Goal: Information Seeking & Learning: Learn about a topic

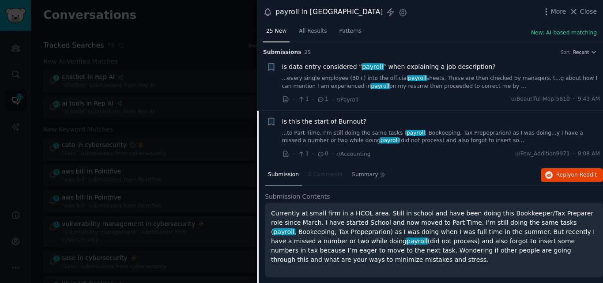
click at [375, 63] on span "Is data entry considered “ payroll ” when explaining a job description?" at bounding box center [389, 66] width 214 height 9
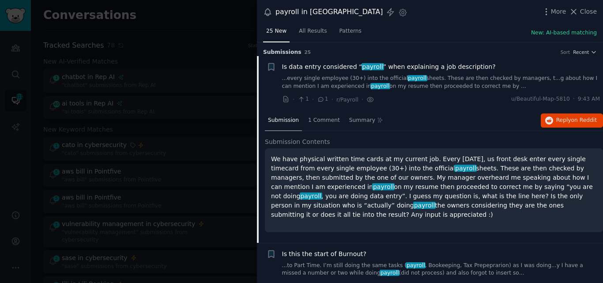
scroll to position [14, 0]
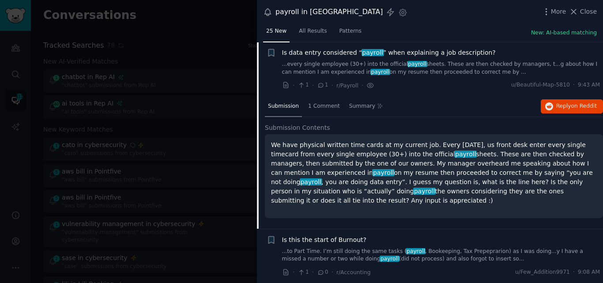
click at [385, 52] on span "Is data entry considered “ payroll ” when explaining a job description?" at bounding box center [389, 52] width 214 height 9
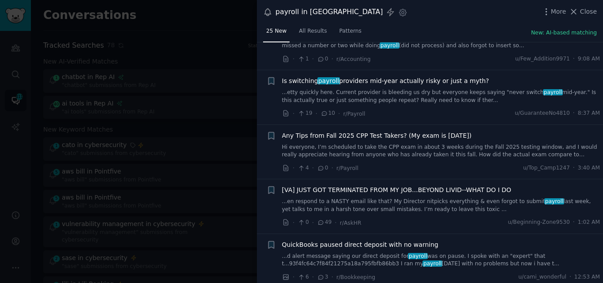
scroll to position [97, 0]
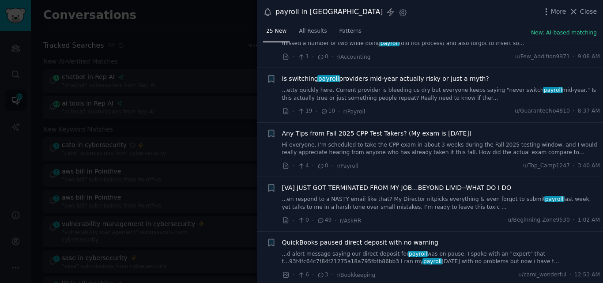
click at [453, 92] on link "...etty quickly here. Current provider is bleeding us dry but everyone keeps sa…" at bounding box center [441, 94] width 318 height 15
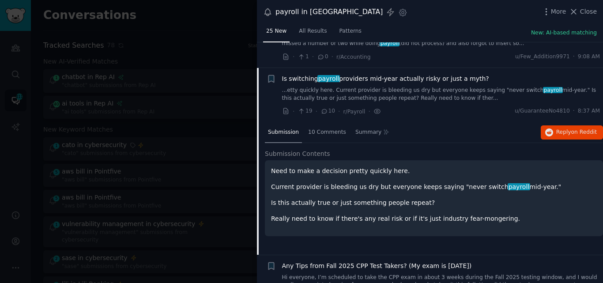
scroll to position [123, 0]
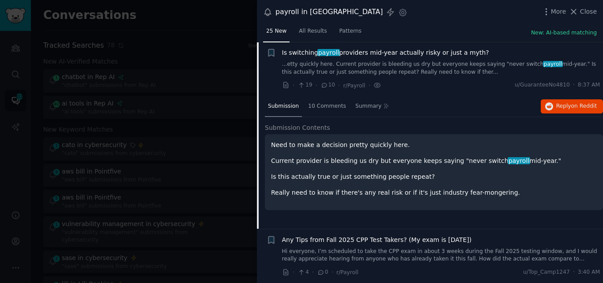
click at [401, 54] on span "Is switching payroll providers mid-year actually risky or just a myth?" at bounding box center [385, 52] width 207 height 9
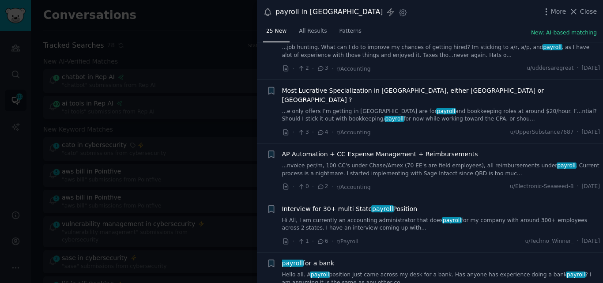
scroll to position [577, 0]
click at [365, 162] on link "...nvoice per/m, 100 CC's under Chase/Amex (70 EE's are field employees), all r…" at bounding box center [441, 169] width 318 height 15
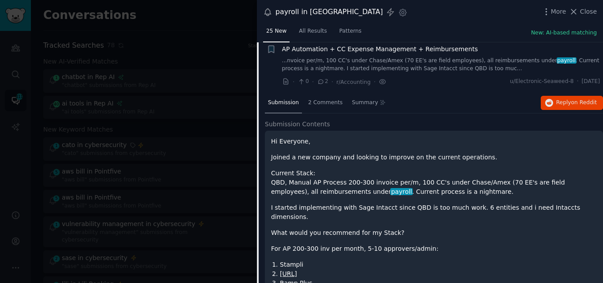
scroll to position [684, 0]
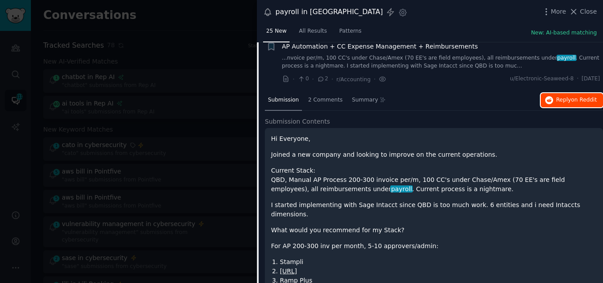
click at [554, 93] on button "Reply on Reddit" at bounding box center [572, 100] width 62 height 14
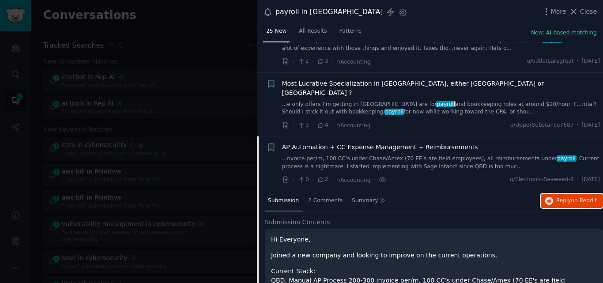
scroll to position [540, 0]
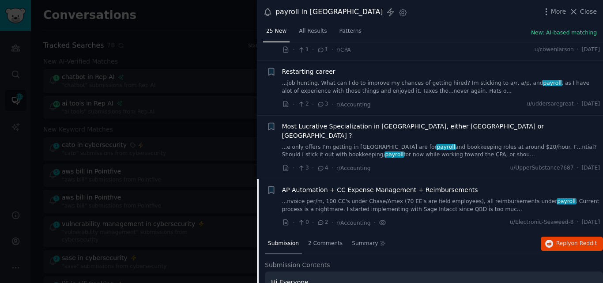
click at [327, 185] on span "AP Automation + CC Expense Management + Reimbursements" at bounding box center [380, 189] width 196 height 9
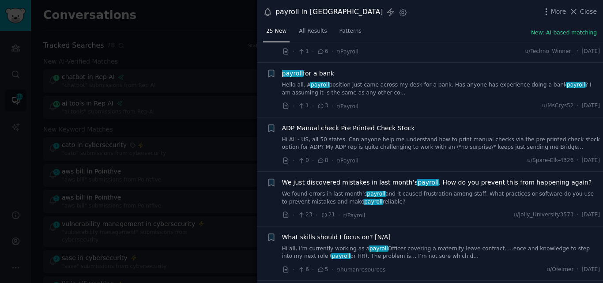
scroll to position [768, 0]
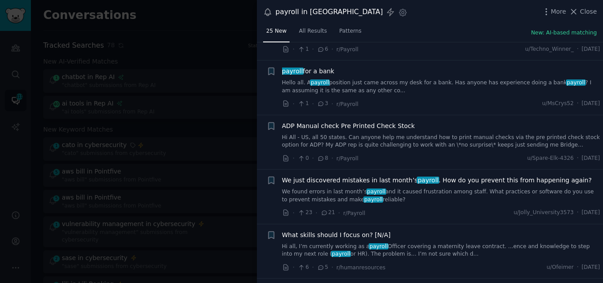
click at [320, 136] on link "Hi All - US, all 50 states. Can anyone help me understand how to print manual c…" at bounding box center [441, 141] width 318 height 15
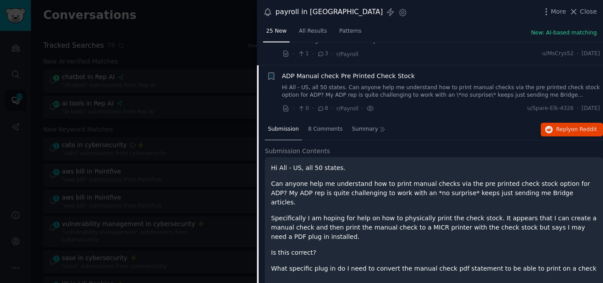
scroll to position [832, 0]
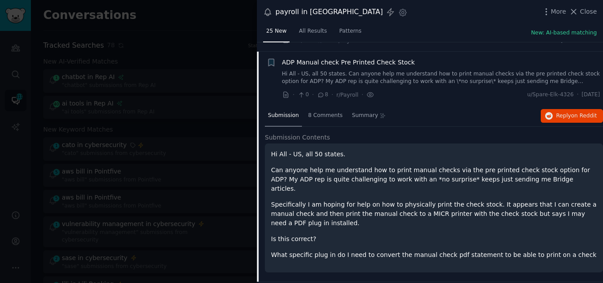
click at [317, 58] on span "ADP Manual check Pre Printed Check Stock" at bounding box center [348, 62] width 133 height 9
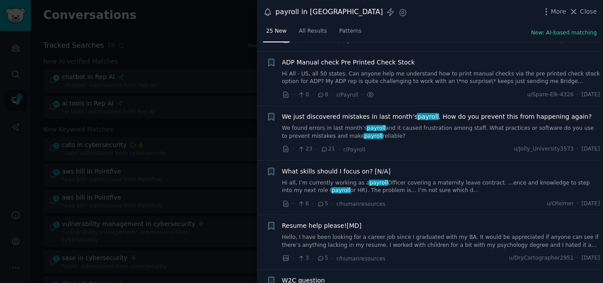
click at [366, 125] on span "payroll" at bounding box center [376, 128] width 20 height 6
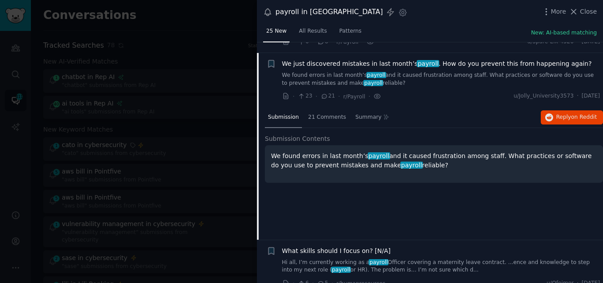
scroll to position [886, 0]
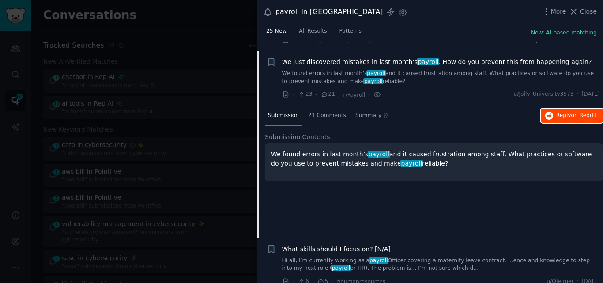
click at [563, 112] on span "Reply on Reddit" at bounding box center [576, 116] width 41 height 8
click at [328, 57] on span "We just discovered mistakes in last month’s payroll . How do you prevent this f…" at bounding box center [437, 61] width 310 height 9
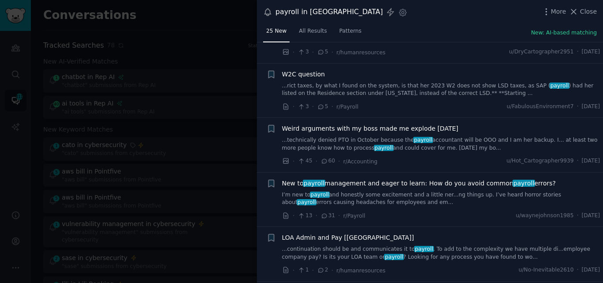
scroll to position [1030, 0]
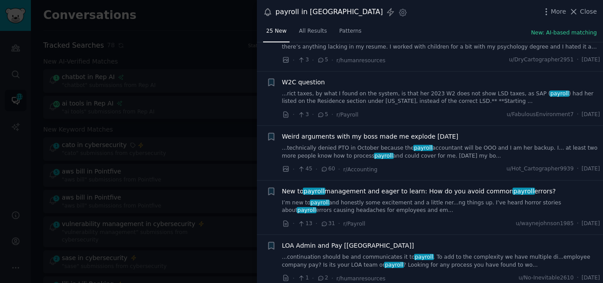
click at [379, 144] on link "...technically denied PTO in October because the payroll accountant will be OOO…" at bounding box center [441, 151] width 318 height 15
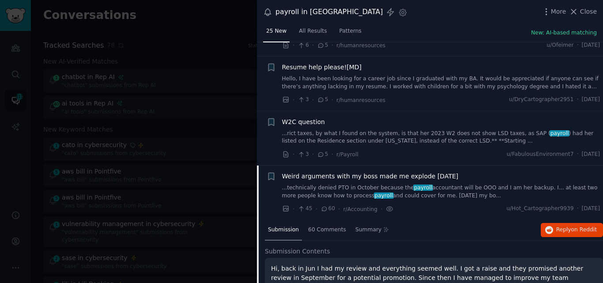
scroll to position [979, 0]
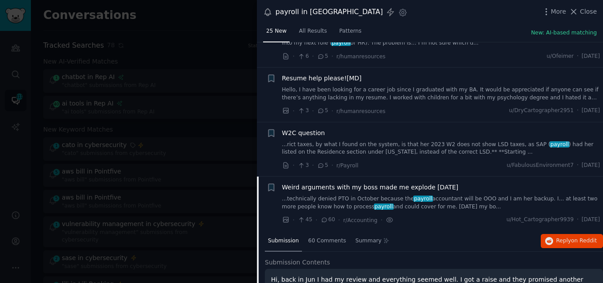
click at [340, 183] on span "Weird arguments with my boss made me explode [DATE]" at bounding box center [370, 187] width 177 height 9
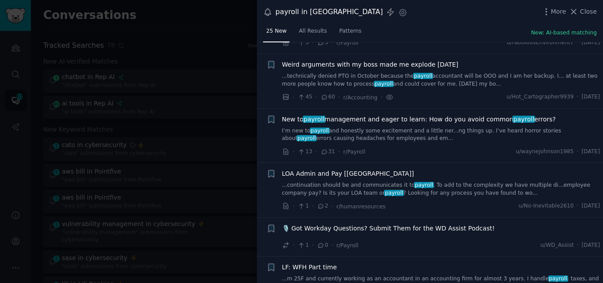
scroll to position [1104, 0]
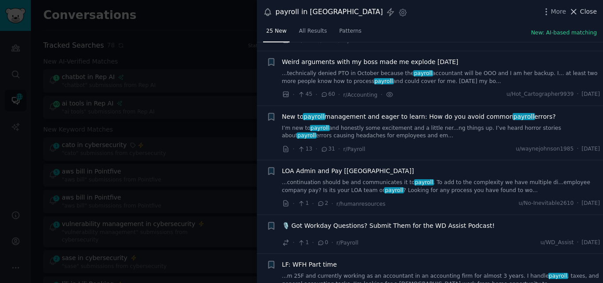
click at [583, 12] on span "Close" at bounding box center [588, 11] width 17 height 9
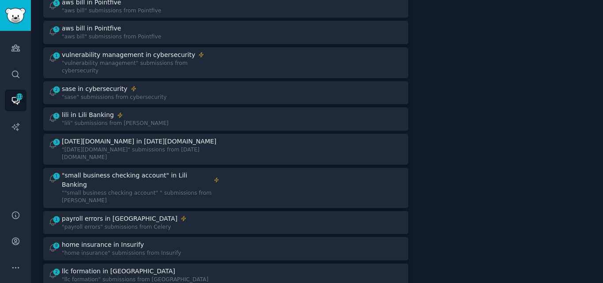
scroll to position [186, 0]
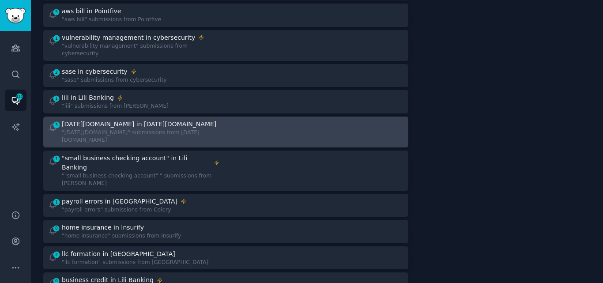
click at [109, 129] on div ""[DATE][DOMAIN_NAME]" submissions from [DATE][DOMAIN_NAME]" at bounding box center [141, 136] width 158 height 15
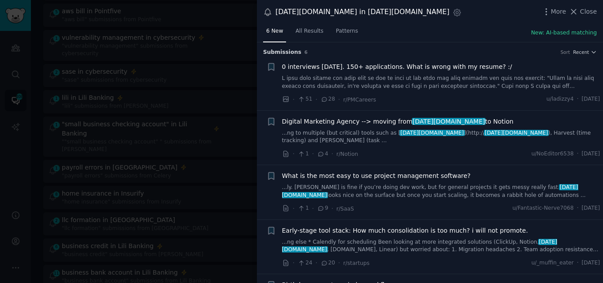
click at [367, 134] on link "...ng to multiple (but critical) tools such as [ [DATE][DOMAIN_NAME] ](http:// …" at bounding box center [441, 136] width 318 height 15
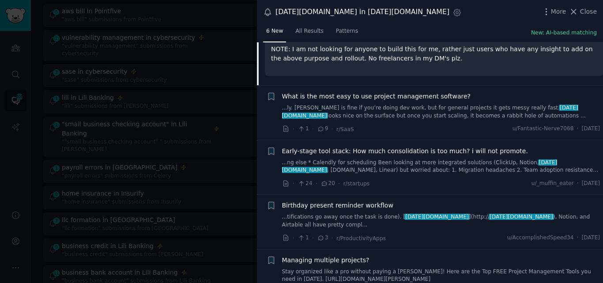
scroll to position [254, 0]
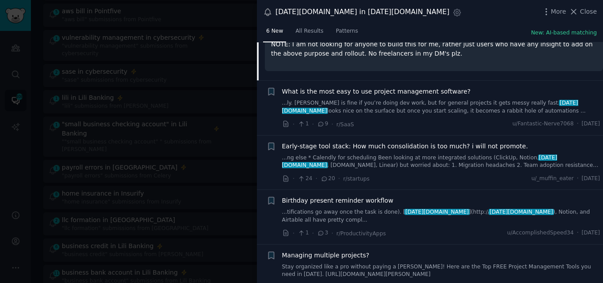
click at [357, 87] on span "What is the most easy to use project management software?" at bounding box center [376, 91] width 189 height 9
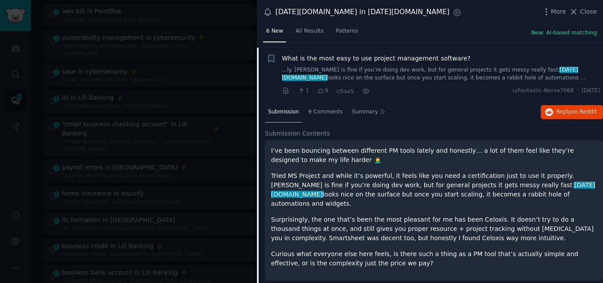
scroll to position [115, 0]
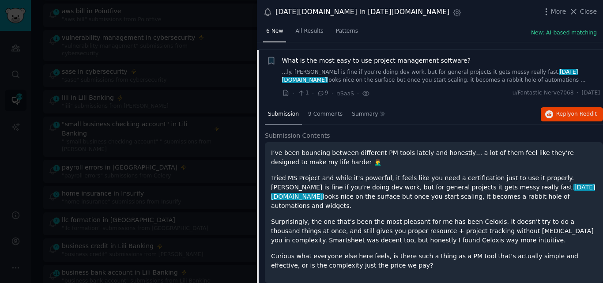
click at [352, 56] on span "What is the most easy to use project management software?" at bounding box center [376, 60] width 189 height 9
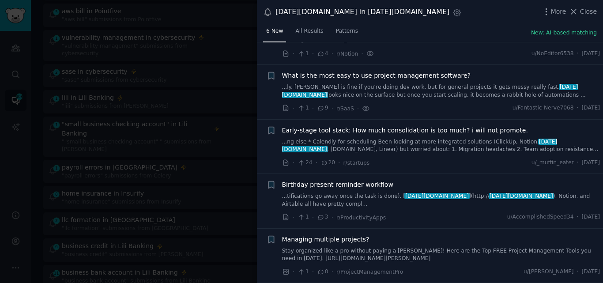
scroll to position [84, 0]
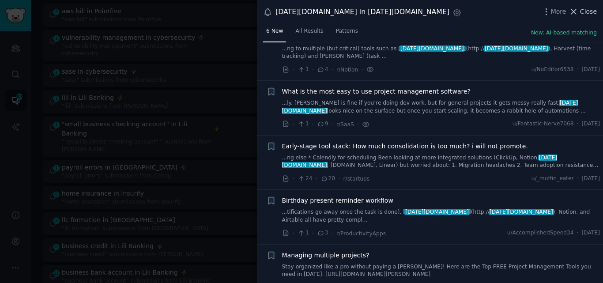
click at [574, 10] on icon at bounding box center [574, 11] width 5 height 5
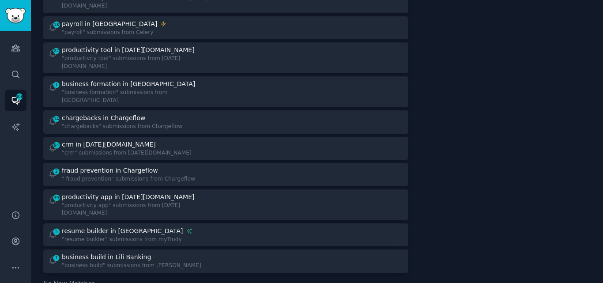
scroll to position [777, 0]
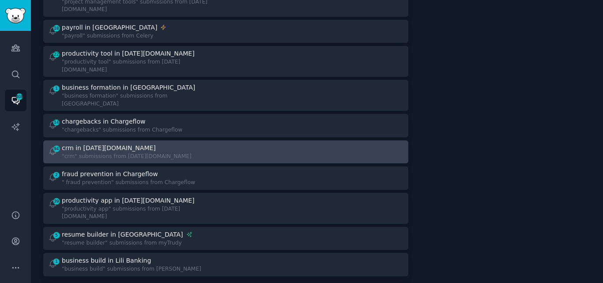
click at [98, 143] on div "crm in [DATE][DOMAIN_NAME]" at bounding box center [109, 147] width 94 height 9
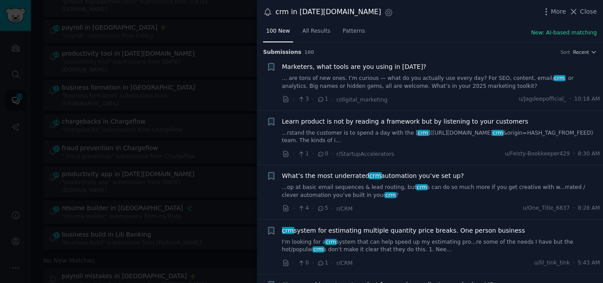
click at [374, 83] on link "... are tons of new ones. I’m curious — what do you actually use every day? For…" at bounding box center [441, 82] width 318 height 15
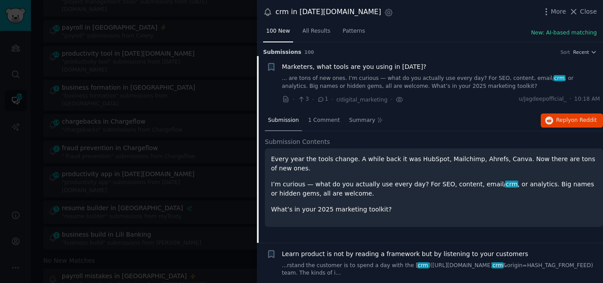
scroll to position [14, 0]
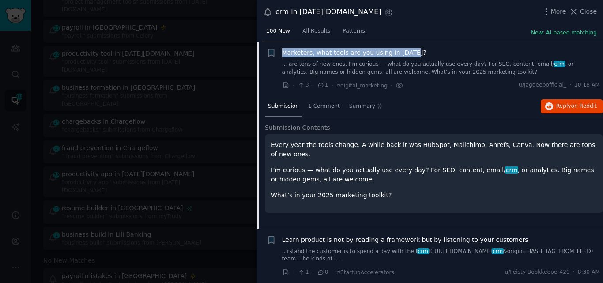
drag, startPoint x: 418, startPoint y: 52, endPoint x: 282, endPoint y: 51, distance: 136.0
click at [282, 51] on div "Marketers, what tools are you using in [DATE]?" at bounding box center [441, 52] width 318 height 9
copy span "Marketers, what tools are you using in [DATE]?"
click at [324, 53] on span "Marketers, what tools are you using in [DATE]?" at bounding box center [354, 52] width 144 height 9
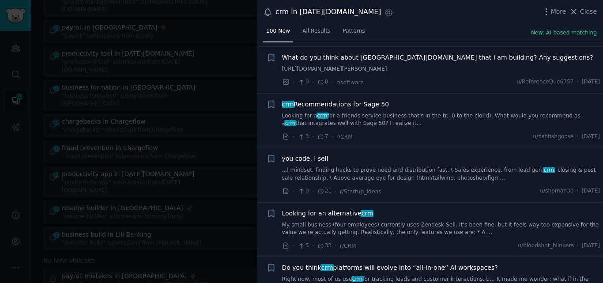
scroll to position [511, 0]
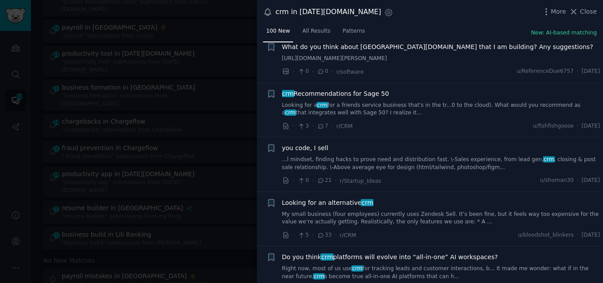
click at [333, 117] on link "Looking for a crm for a friends service business that's in the tr...0 to the cl…" at bounding box center [441, 109] width 318 height 15
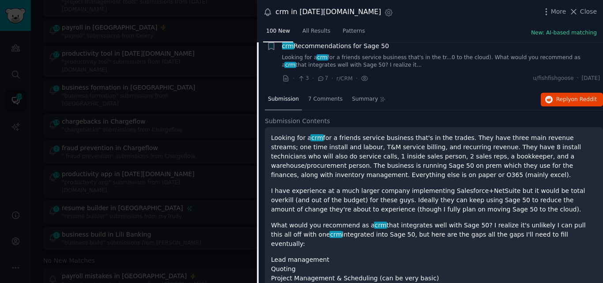
scroll to position [559, 0]
drag, startPoint x: 388, startPoint y: 51, endPoint x: 282, endPoint y: 52, distance: 105.9
click at [282, 50] on div "crm Recommendations for Sage 50" at bounding box center [441, 45] width 318 height 9
copy span "crm Recommendations for Sage 50"
click at [346, 50] on span "crm Recommendations for Sage 50" at bounding box center [335, 45] width 107 height 9
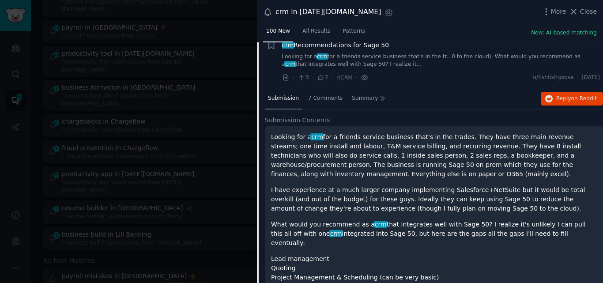
click at [365, 50] on span "crm Recommendations for Sage 50" at bounding box center [335, 45] width 107 height 9
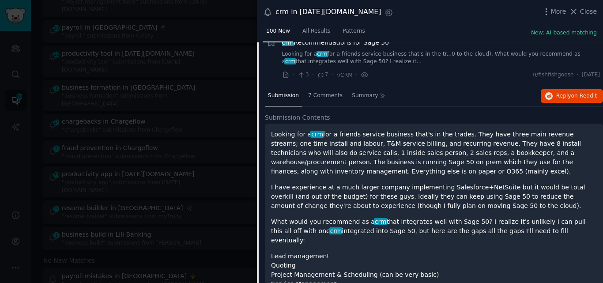
scroll to position [559, 0]
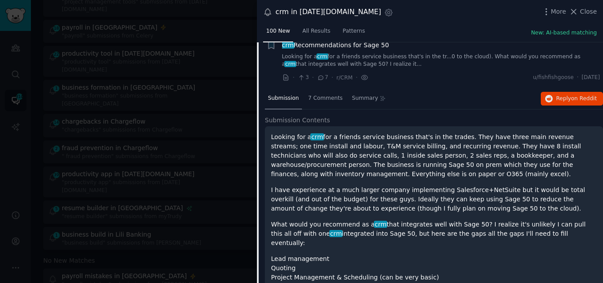
click at [344, 50] on span "crm Recommendations for Sage 50" at bounding box center [335, 45] width 107 height 9
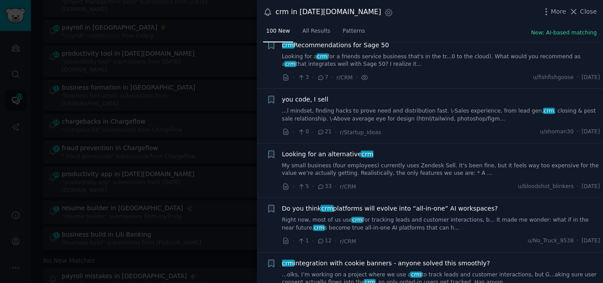
click at [387, 177] on link "My small business (four employees) currently uses Zendesk Sell. It’s been fine,…" at bounding box center [441, 169] width 318 height 15
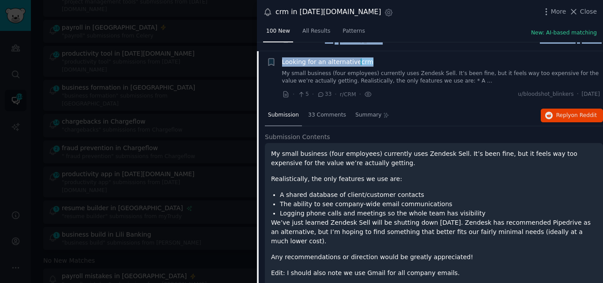
scroll to position [651, 0]
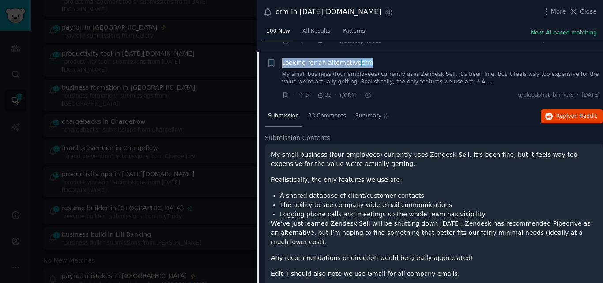
drag, startPoint x: 370, startPoint y: 49, endPoint x: 280, endPoint y: 68, distance: 92.0
click at [280, 68] on div "+ Looking for an alternative crm My small business (four employees) currently u…" at bounding box center [434, 79] width 334 height 42
copy span "Looking for an alternative crm"
click at [312, 68] on span "Looking for an alternative crm" at bounding box center [327, 62] width 91 height 9
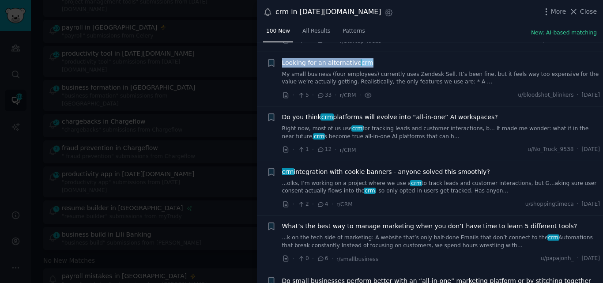
scroll to position [668, 0]
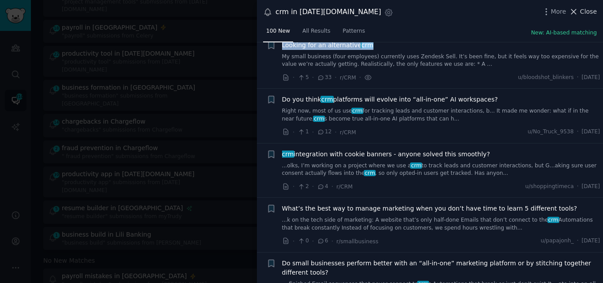
click at [580, 8] on button "Close" at bounding box center [583, 11] width 28 height 9
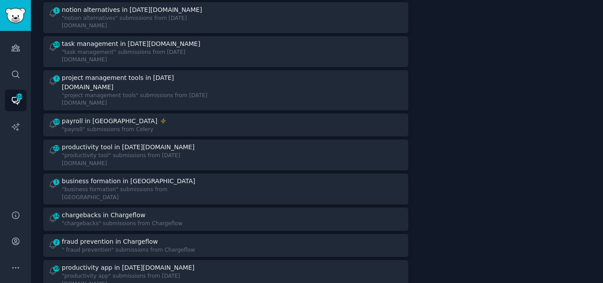
scroll to position [677, 0]
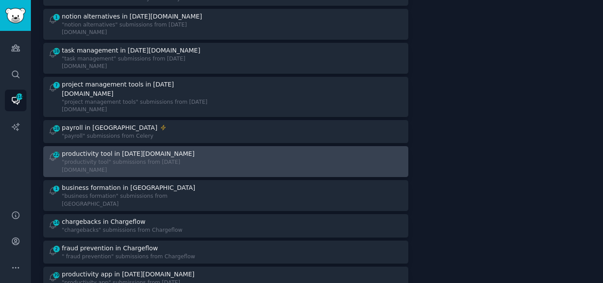
click at [194, 149] on div "22 productivity tool in [DATE][DOMAIN_NAME] "productivity tool" submissions fro…" at bounding box center [134, 161] width 172 height 25
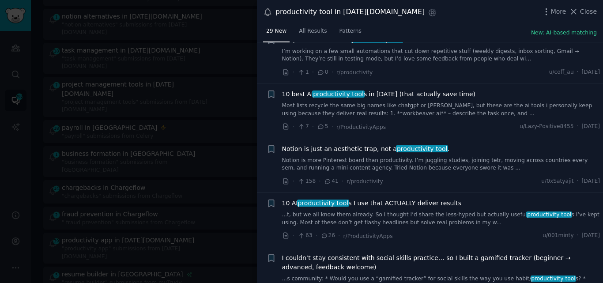
scroll to position [302, 0]
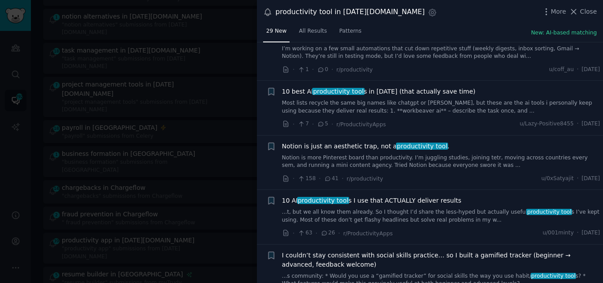
click at [350, 110] on link "Most lists recycle the same big names like chatgpt or [PERSON_NAME], but these …" at bounding box center [441, 106] width 318 height 15
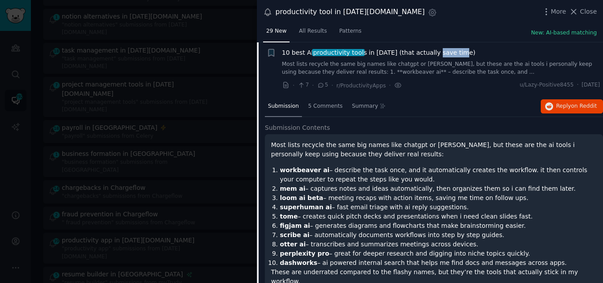
scroll to position [339, 0]
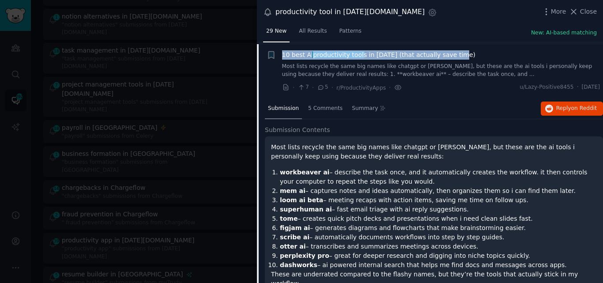
drag, startPoint x: 469, startPoint y: 49, endPoint x: 282, endPoint y: 53, distance: 187.7
click at [282, 53] on div "10 best AI productivity tool s in [DATE] (that actually save time)" at bounding box center [441, 54] width 318 height 9
copy span "10 best AI productivity tool s in [DATE] (that actually save time)"
click at [309, 53] on span "10 best AI productivity tool s in [DATE] (that actually save time)" at bounding box center [379, 54] width 194 height 9
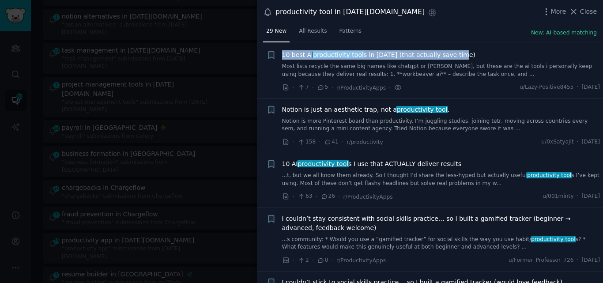
scroll to position [341, 0]
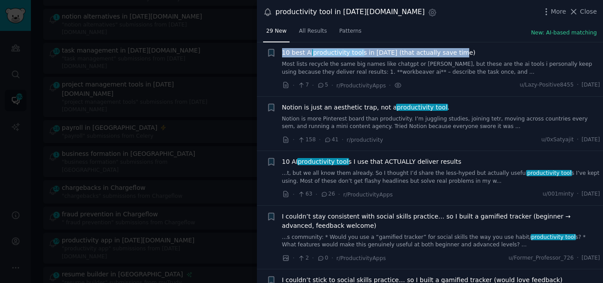
click at [391, 179] on link "...t, but we all know them already. So I thought I’d share the less-hyped but a…" at bounding box center [441, 177] width 318 height 15
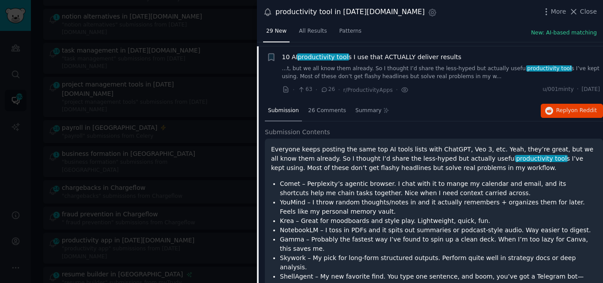
scroll to position [439, 0]
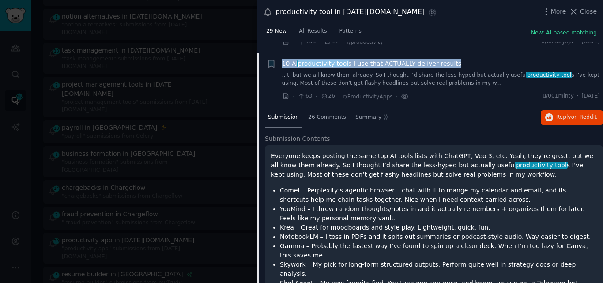
drag, startPoint x: 453, startPoint y: 62, endPoint x: 283, endPoint y: 62, distance: 170.4
click at [283, 62] on div "10 AI productivity tool s I use that ACTUALLY deliver results" at bounding box center [441, 63] width 318 height 9
copy span "10 AI productivity tool s I use that ACTUALLY deliver results"
